Goal: Information Seeking & Learning: Understand process/instructions

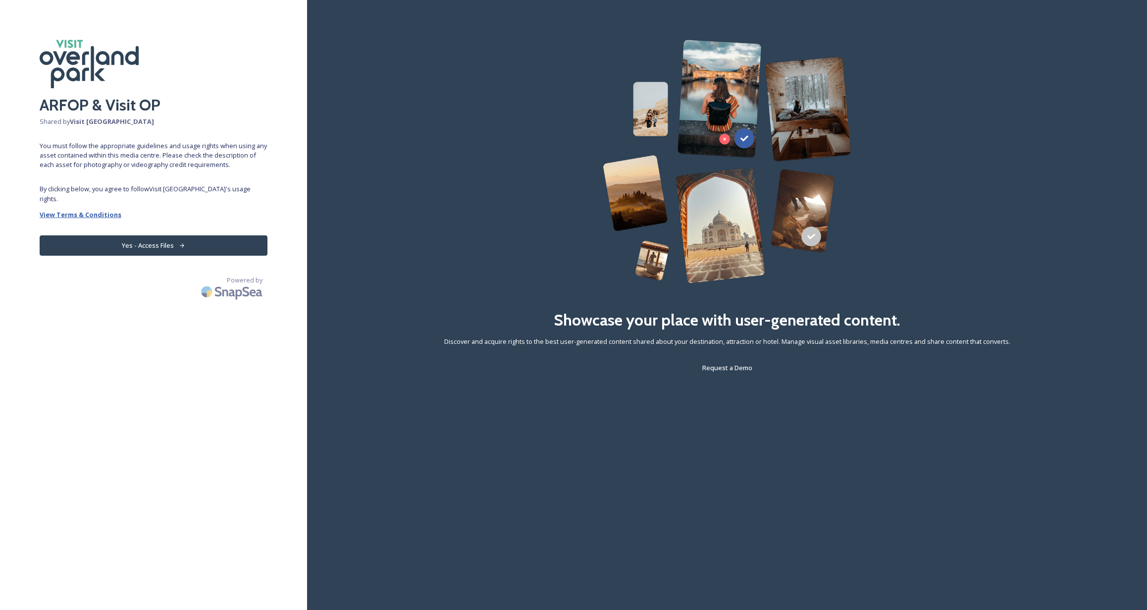
click at [94, 210] on strong "View Terms & Conditions" at bounding box center [81, 214] width 82 height 9
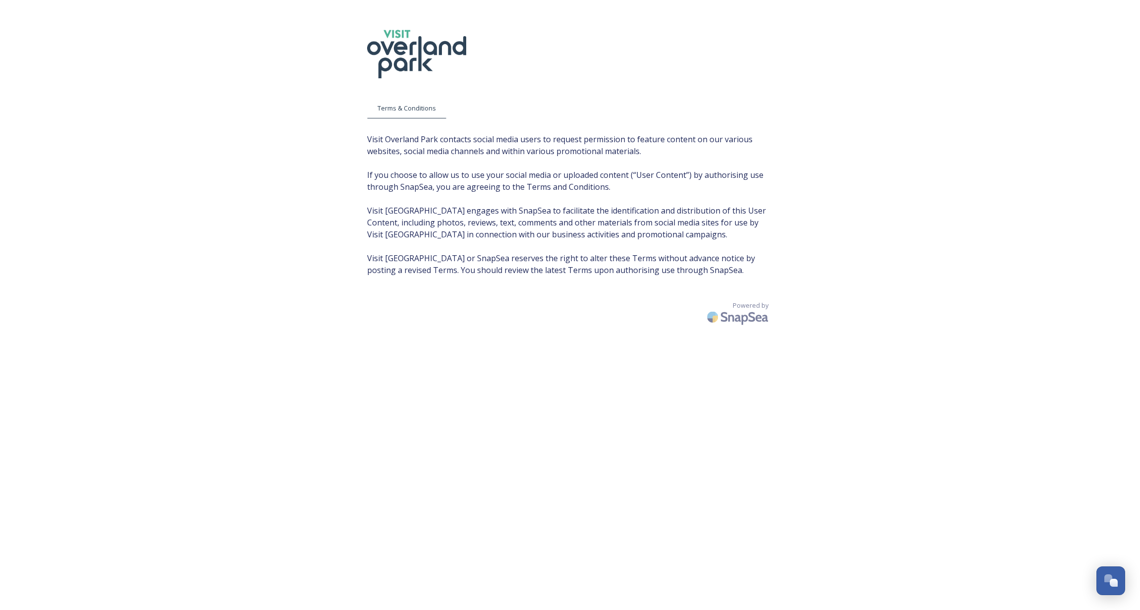
click at [557, 147] on span "Visit Overland Park contacts social media users to request permission to featur…" at bounding box center [570, 204] width 406 height 143
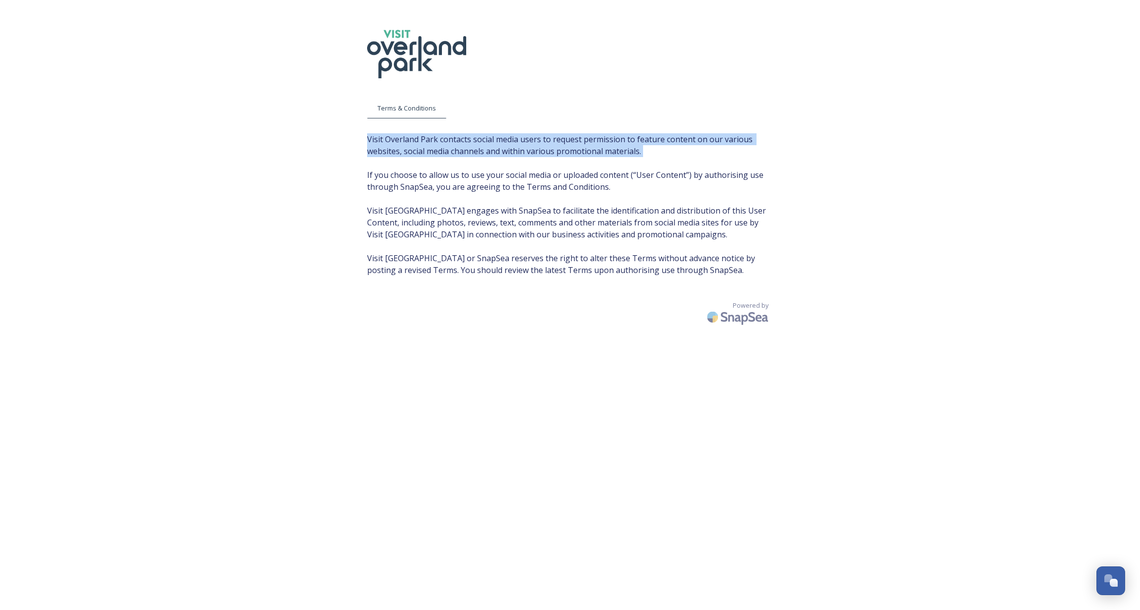
click at [557, 147] on span "Visit Overland Park contacts social media users to request permission to featur…" at bounding box center [570, 204] width 406 height 143
click at [481, 145] on span "Visit Overland Park contacts social media users to request permission to featur…" at bounding box center [570, 204] width 406 height 143
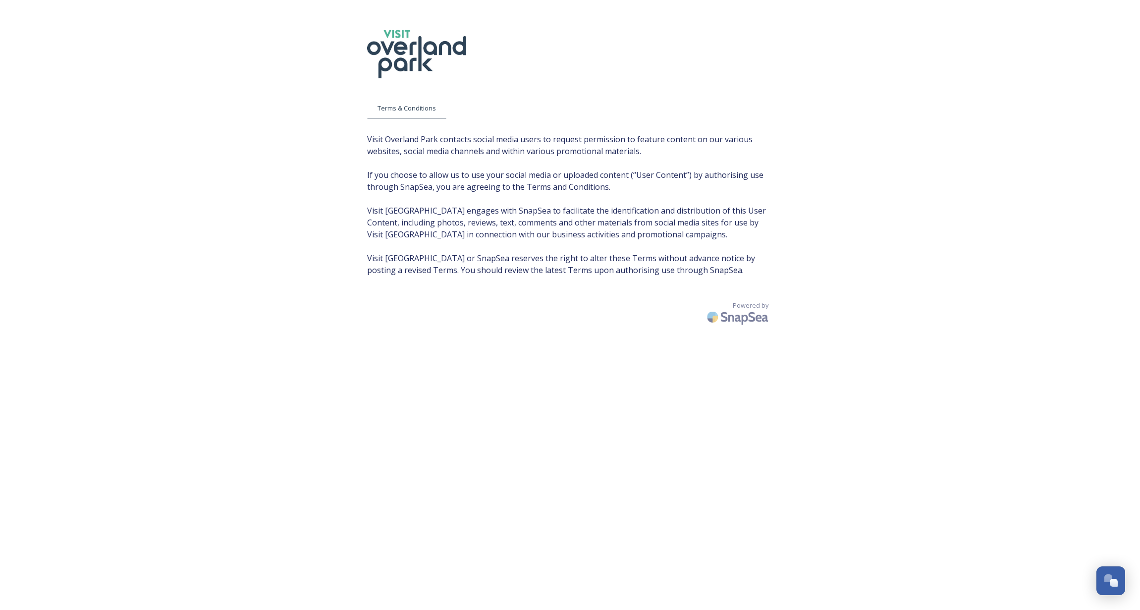
click at [387, 151] on span "Visit Overland Park contacts social media users to request permission to featur…" at bounding box center [570, 204] width 406 height 143
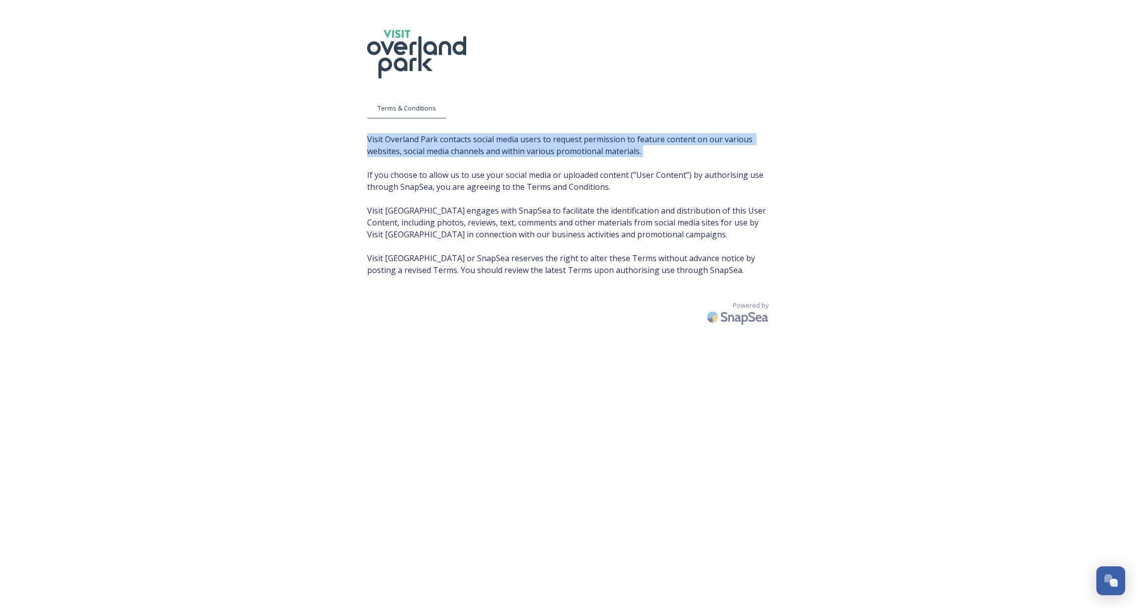
click at [387, 151] on span "Visit Overland Park contacts social media users to request permission to featur…" at bounding box center [570, 204] width 406 height 143
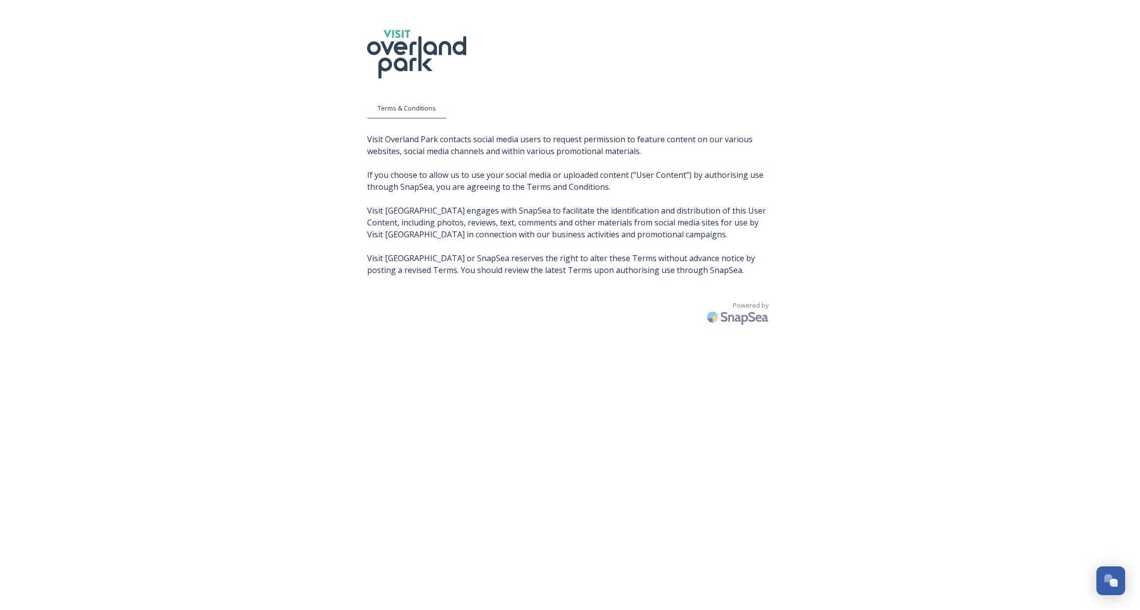
click at [517, 178] on span "Visit Overland Park contacts social media users to request permission to featur…" at bounding box center [570, 204] width 406 height 143
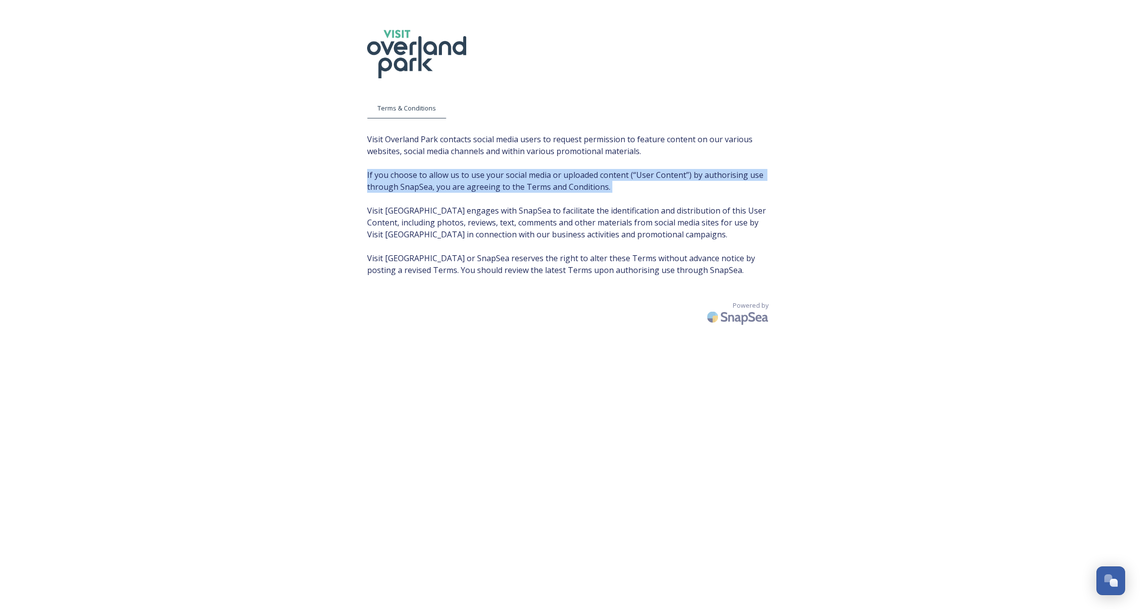
click at [517, 178] on span "Visit Overland Park contacts social media users to request permission to featur…" at bounding box center [570, 204] width 406 height 143
click at [394, 175] on span "Visit Overland Park contacts social media users to request permission to featur…" at bounding box center [570, 204] width 406 height 143
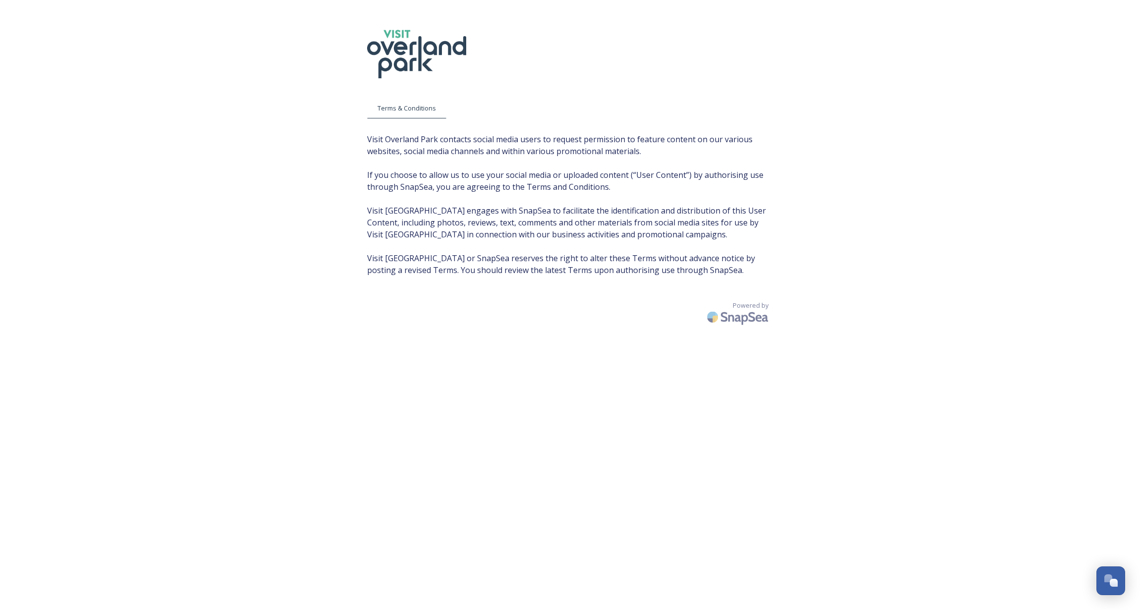
click at [329, 164] on div "Terms & Conditions Visit Overland Park contacts social media users to request p…" at bounding box center [570, 315] width 1140 height 630
